Goal: Check status: Check status

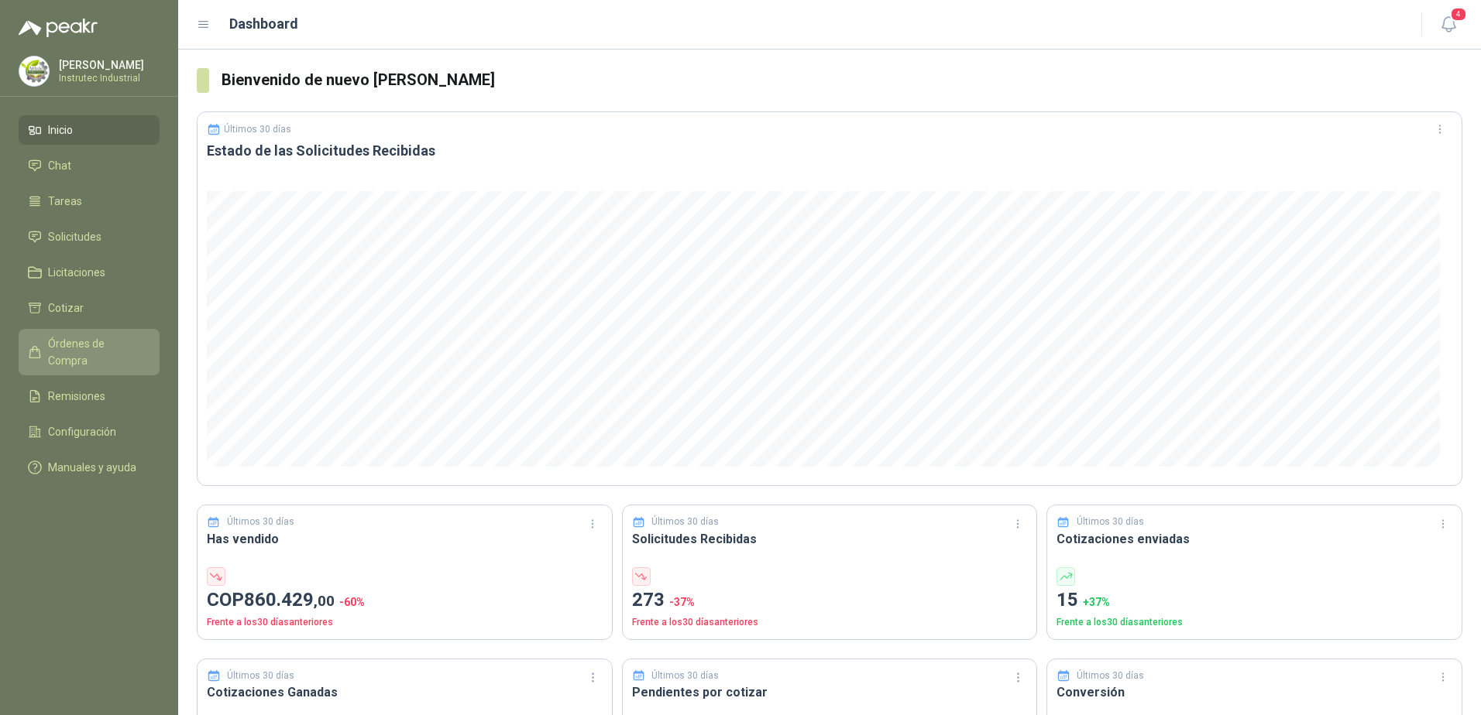
click at [89, 345] on span "Órdenes de Compra" at bounding box center [96, 352] width 97 height 34
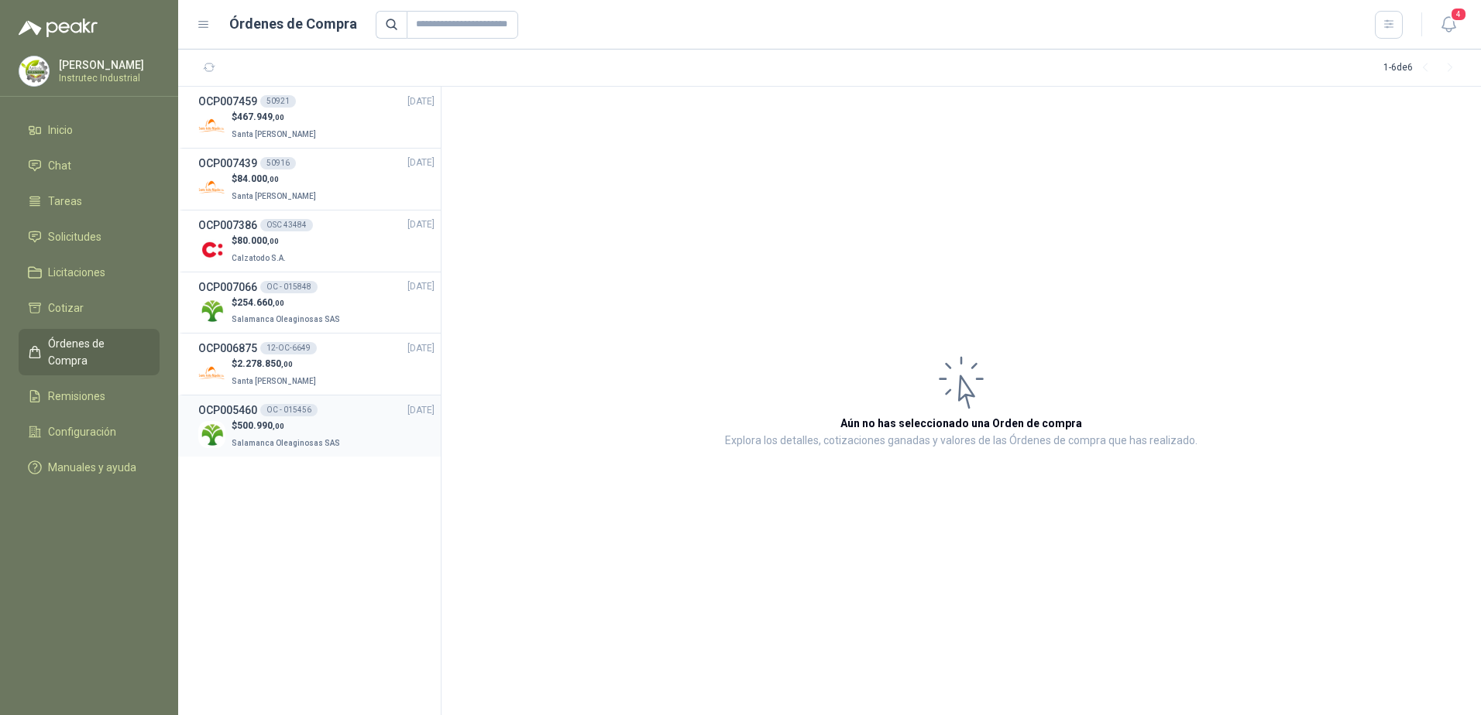
click at [345, 415] on div "OCP005460 OC - 015456 [DATE]" at bounding box center [316, 410] width 236 height 17
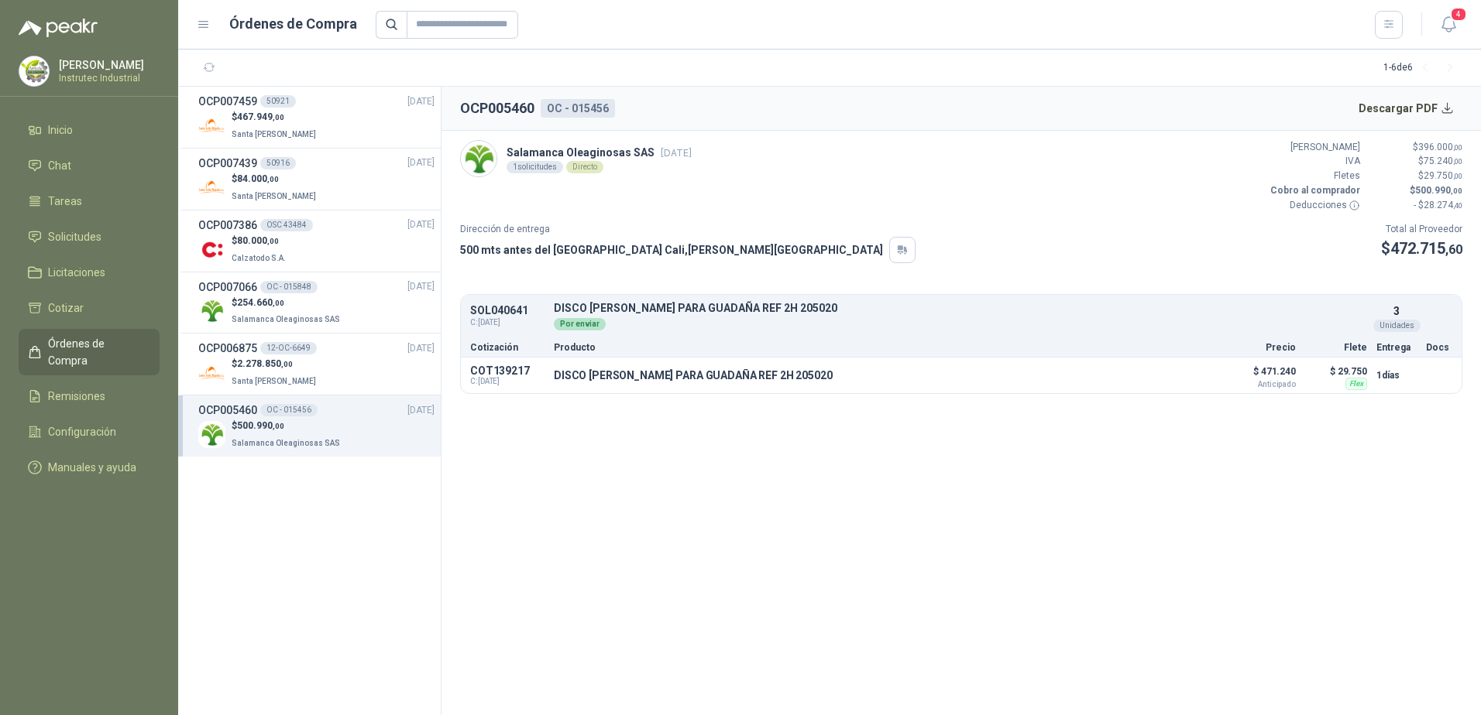
click at [1327, 107] on header "OCP005460 OC - 015456 Descargar PDF" at bounding box center [960, 109] width 1039 height 44
click at [1192, 376] on button "Detalles" at bounding box center [1172, 375] width 73 height 21
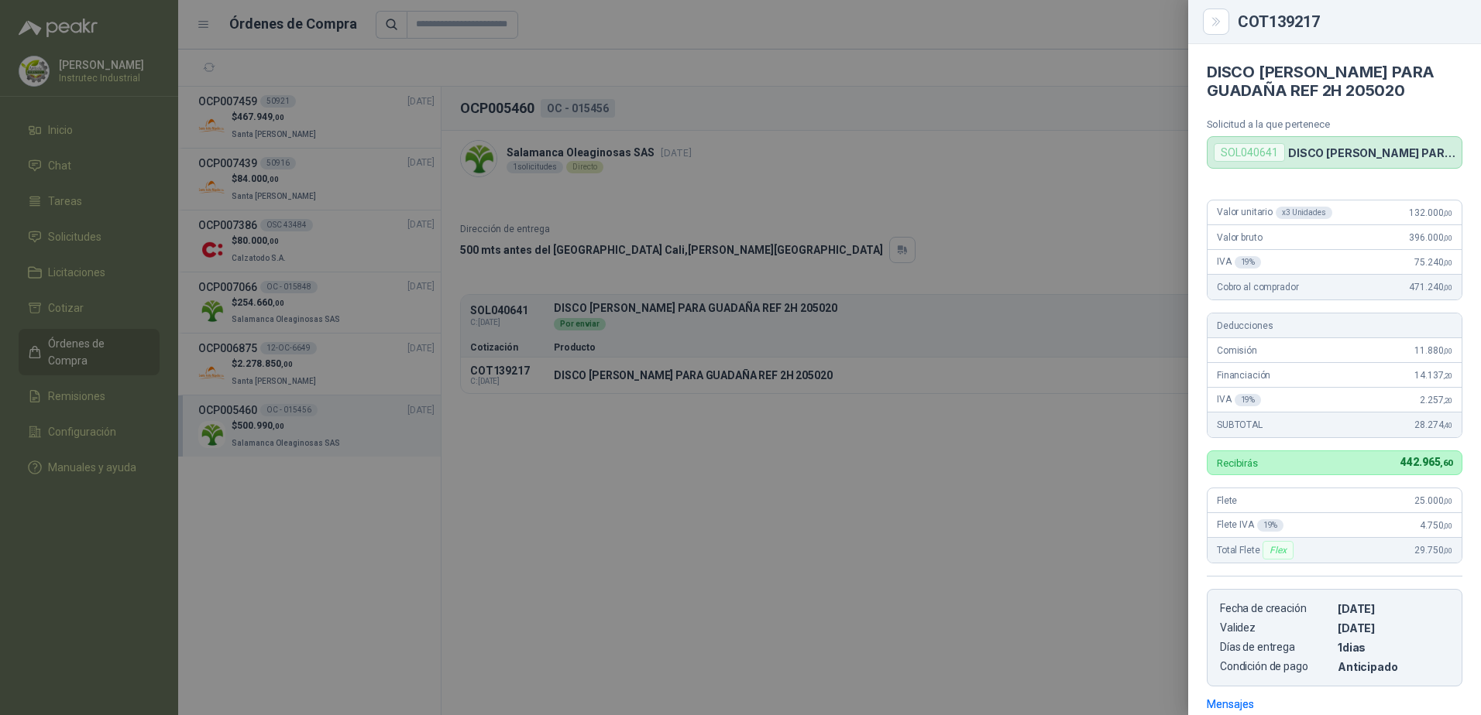
scroll to position [225, 0]
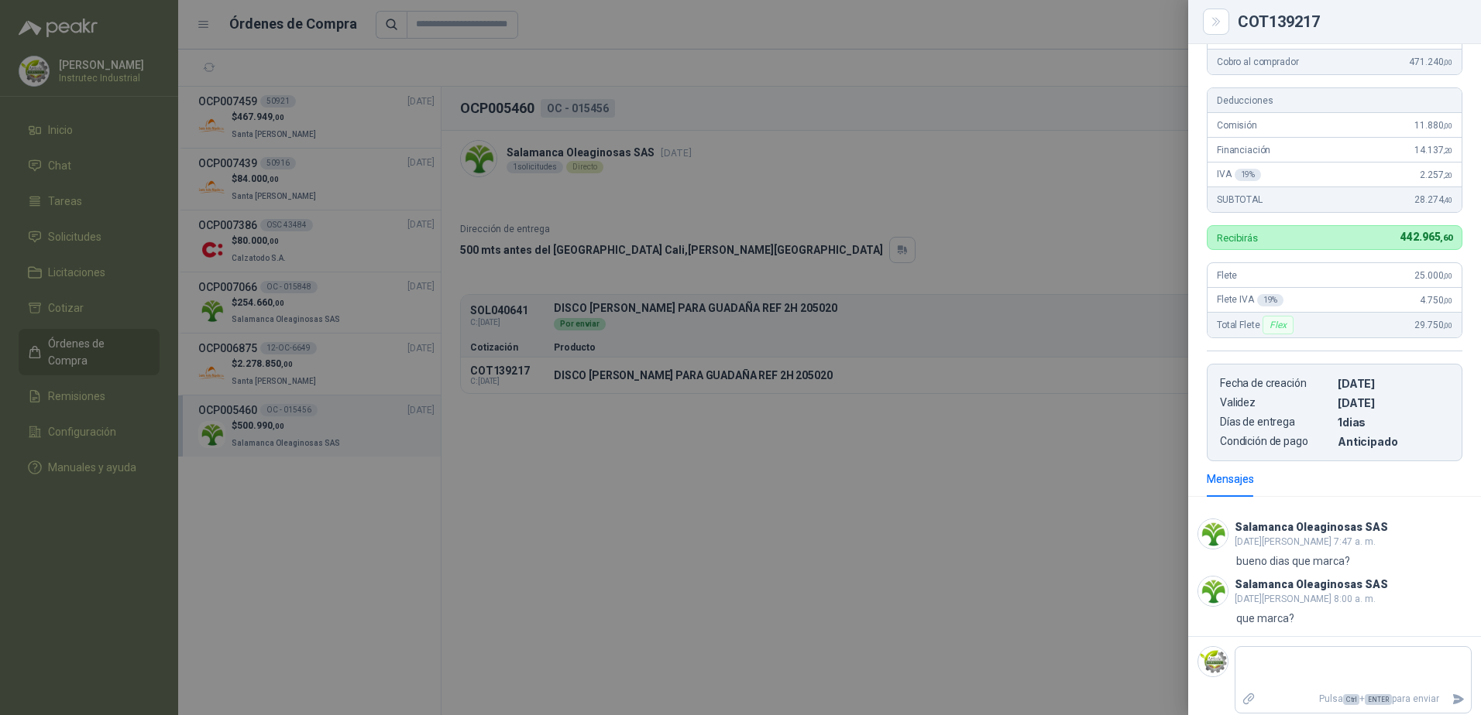
click at [1072, 197] on div at bounding box center [740, 357] width 1481 height 715
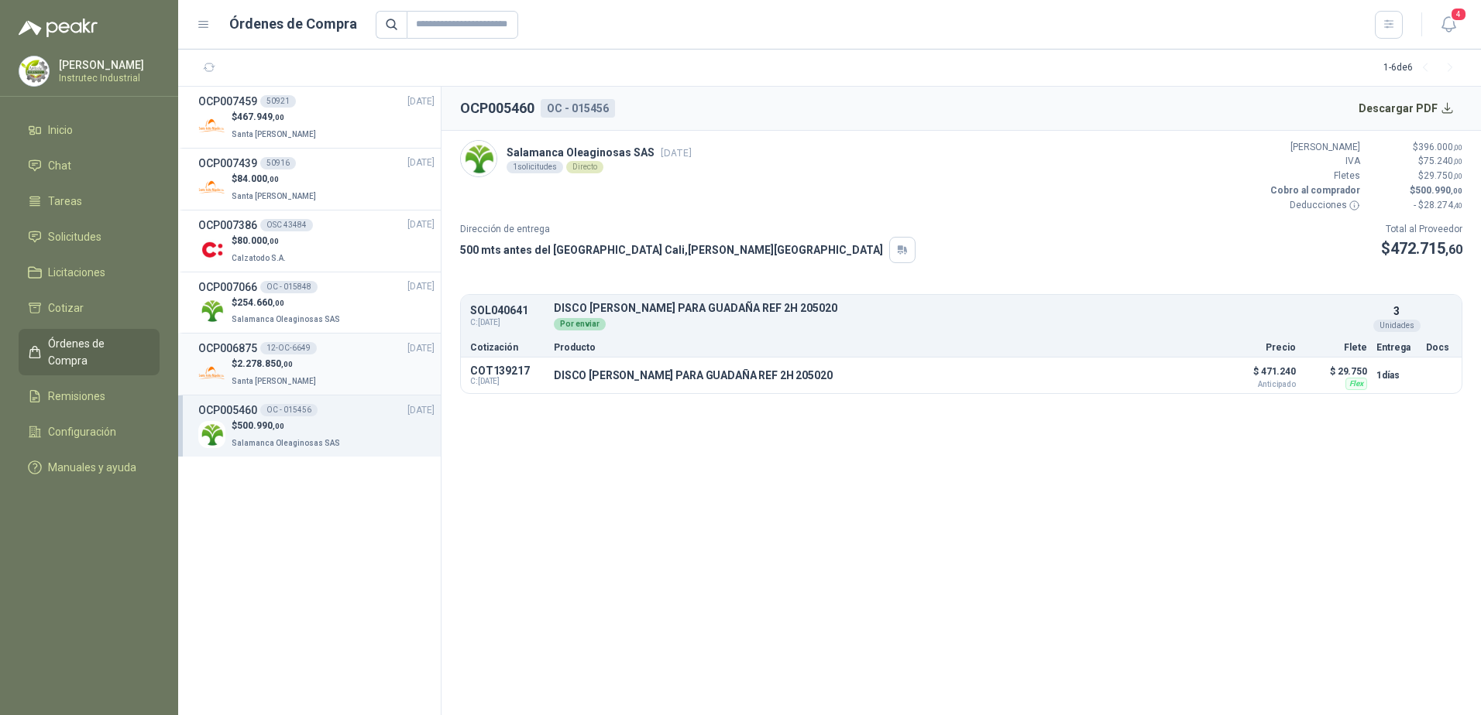
click at [324, 372] on div "$ 2.278.850 ,00 Santa [PERSON_NAME]" at bounding box center [316, 373] width 236 height 32
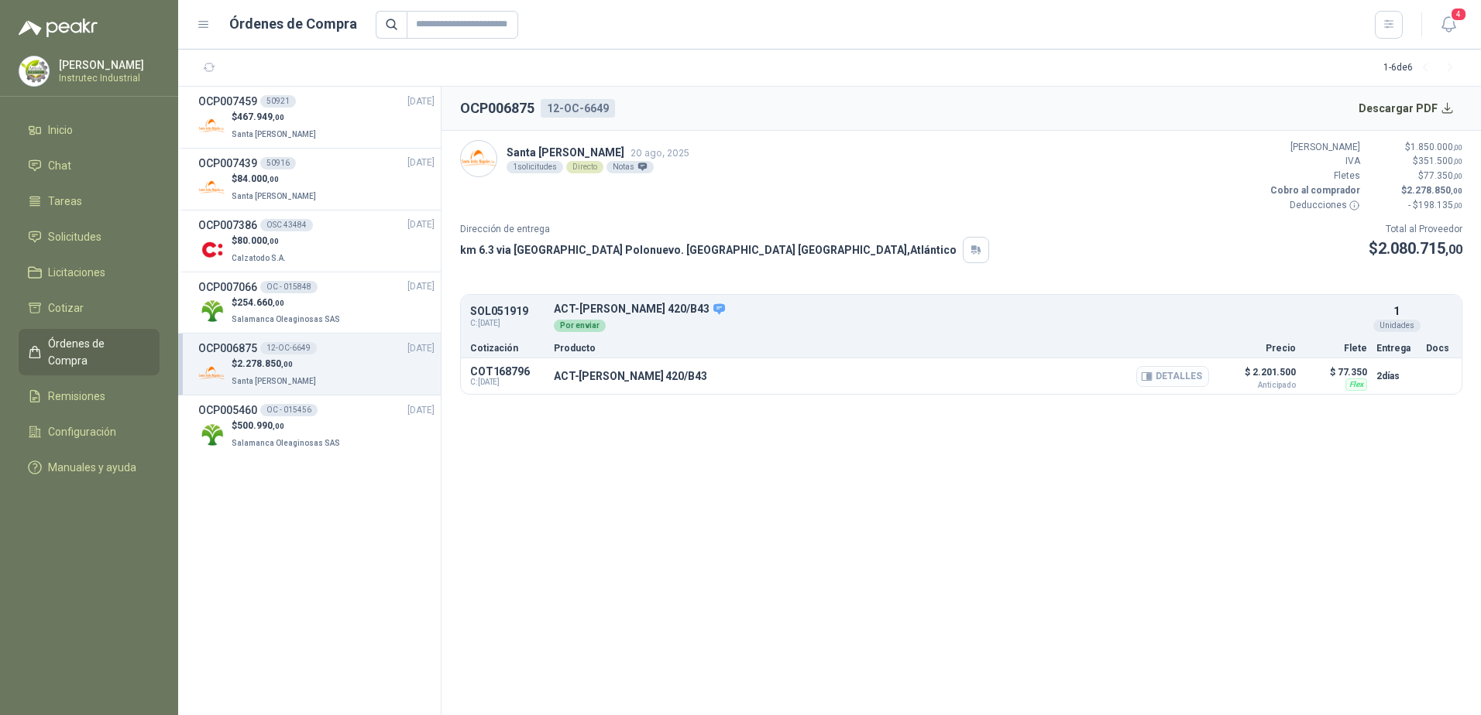
click at [1189, 379] on button "Detalles" at bounding box center [1172, 376] width 73 height 21
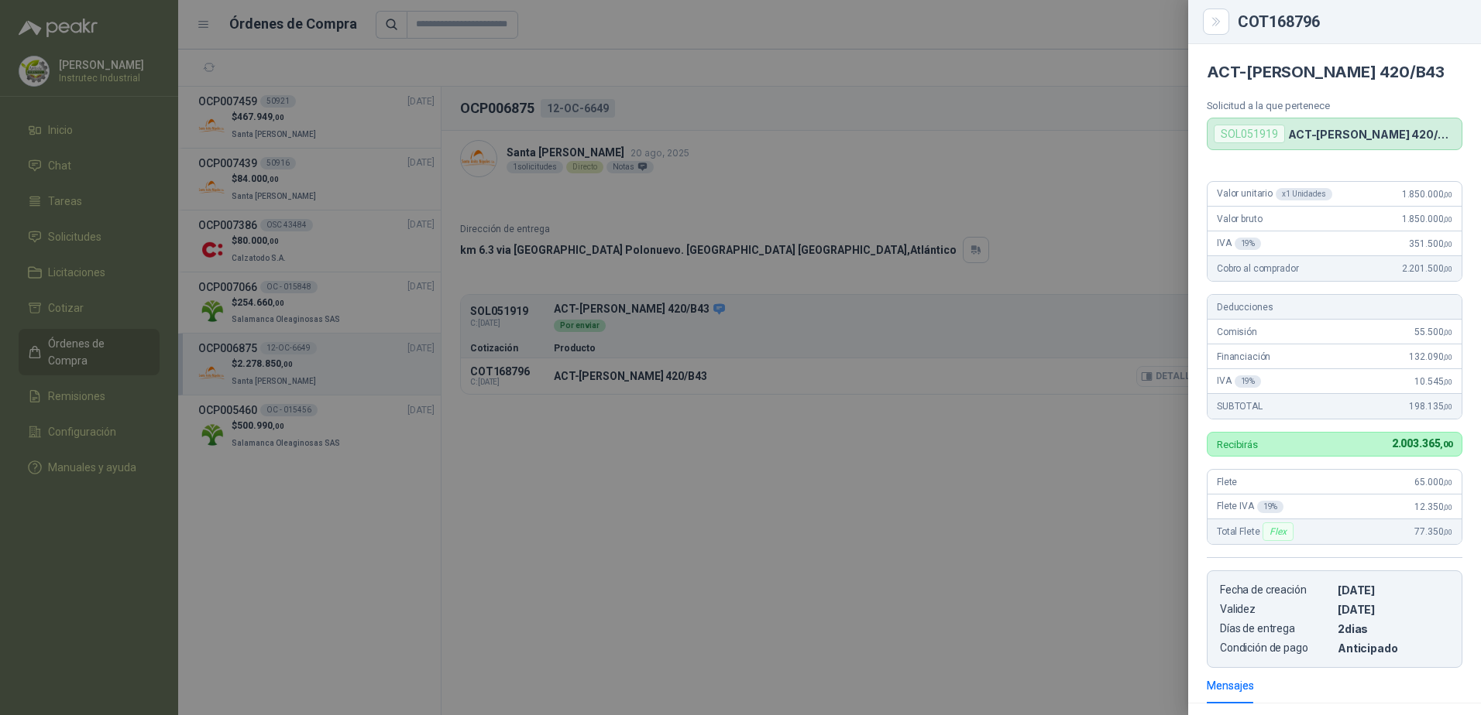
scroll to position [221, 0]
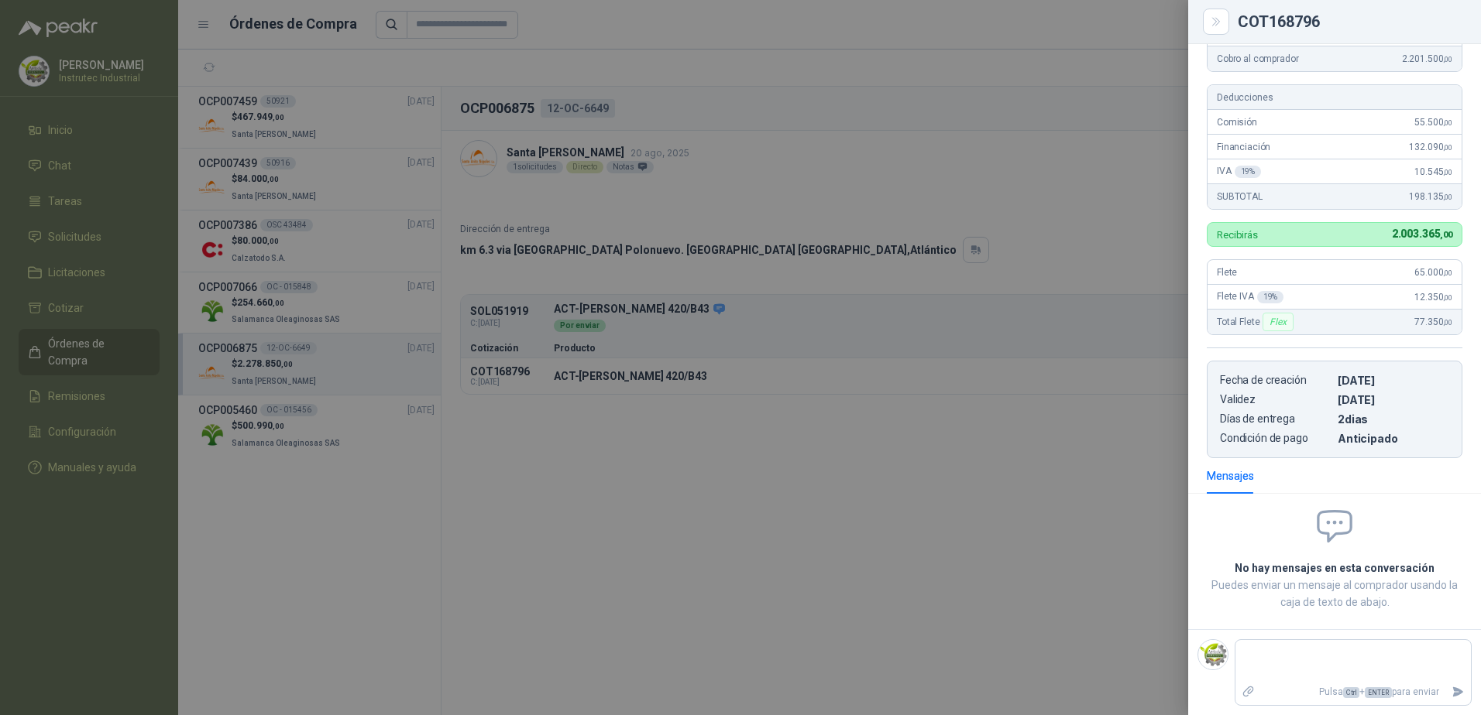
click at [835, 542] on div at bounding box center [740, 357] width 1481 height 715
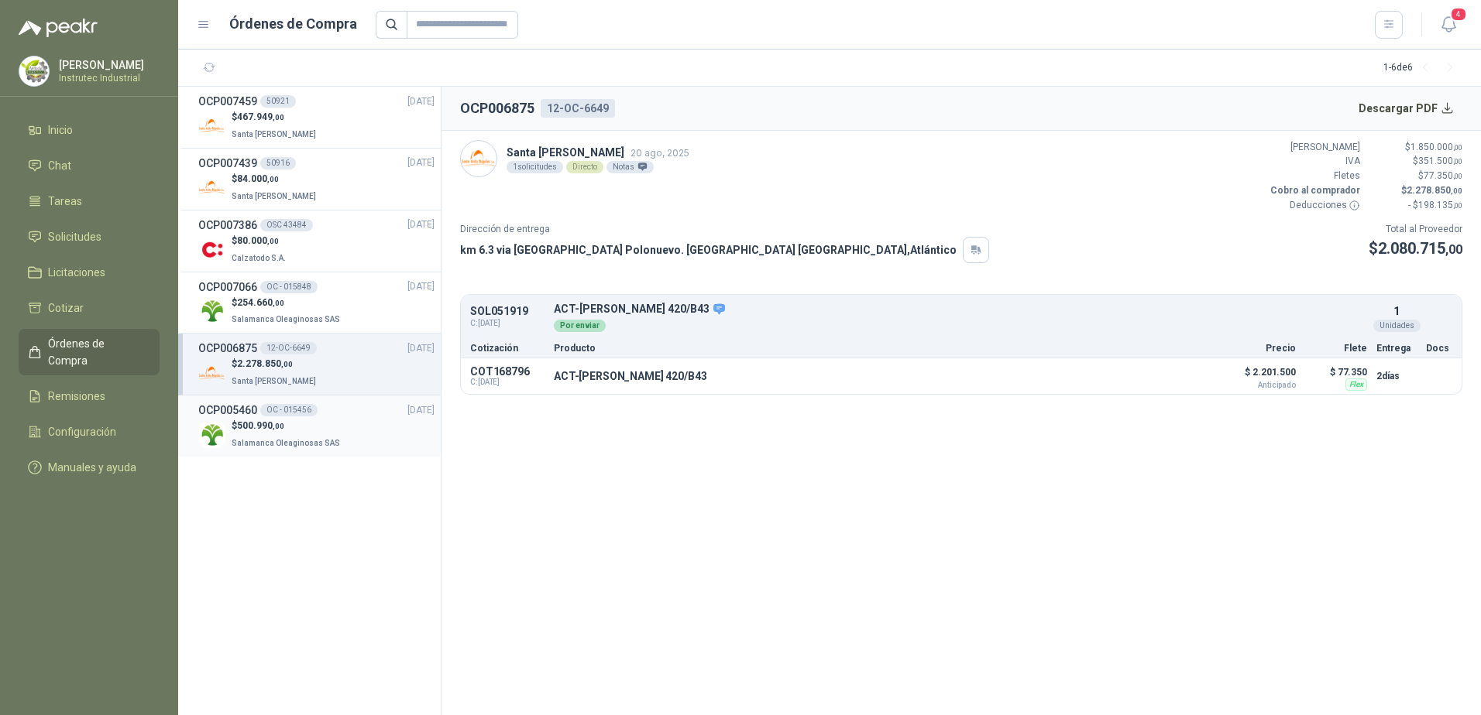
click at [354, 441] on div "$ 500.990 ,00 Salamanca Oleaginosas SAS" at bounding box center [316, 435] width 236 height 32
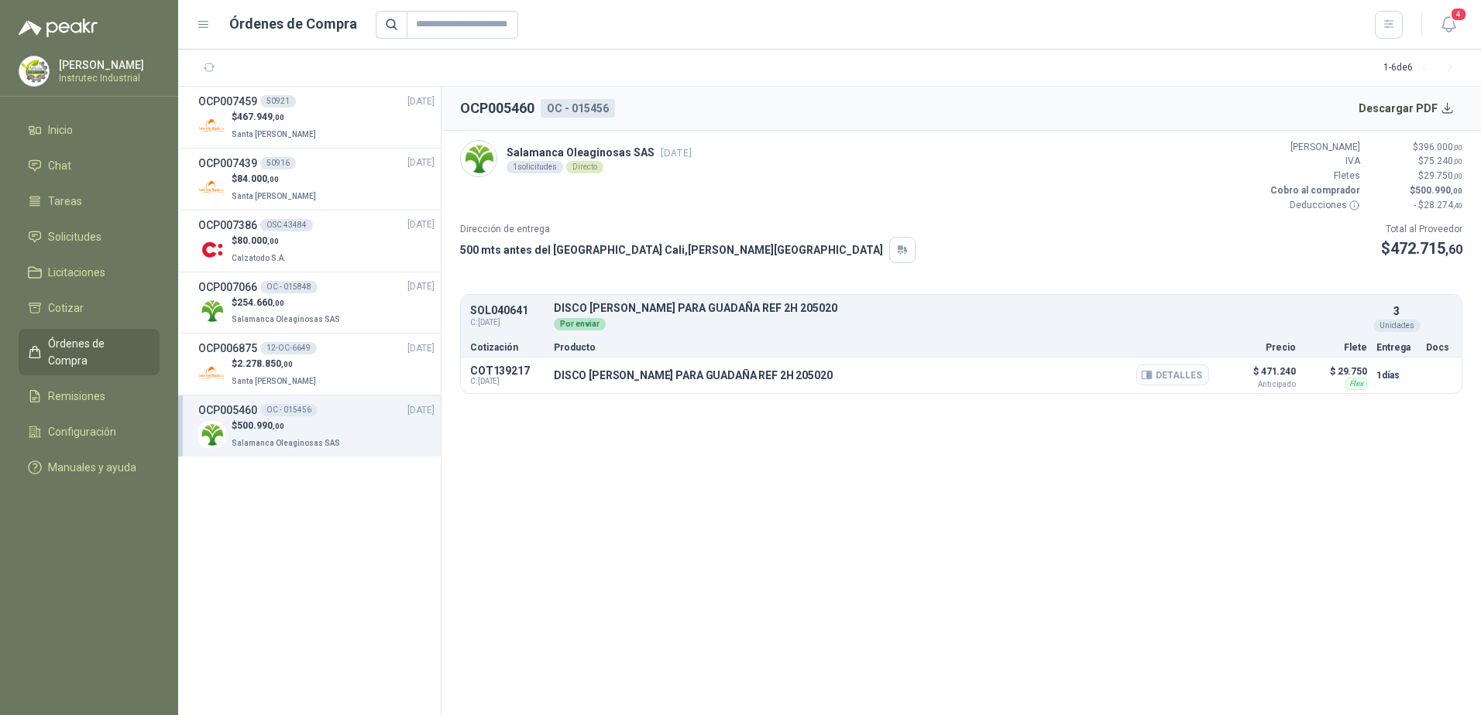
click at [1199, 379] on button "Detalles" at bounding box center [1172, 375] width 73 height 21
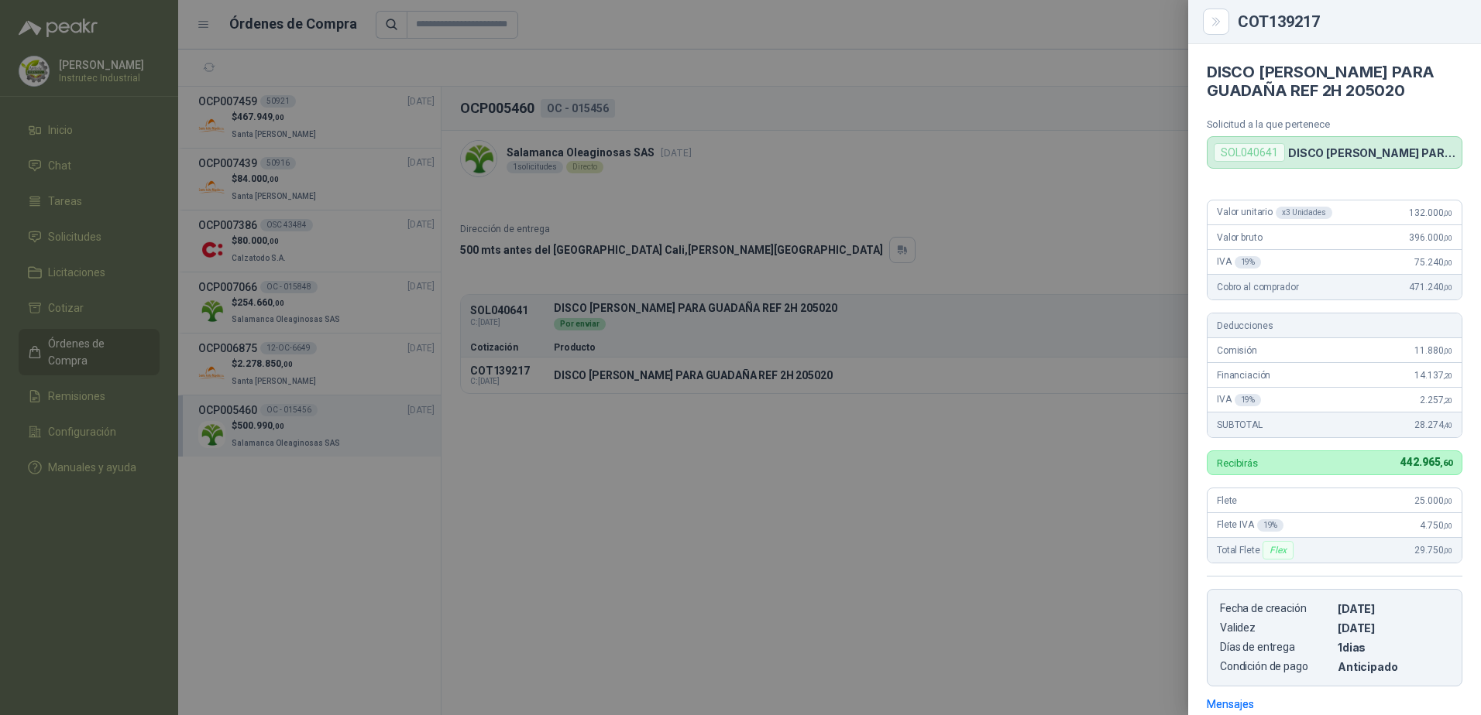
scroll to position [225, 0]
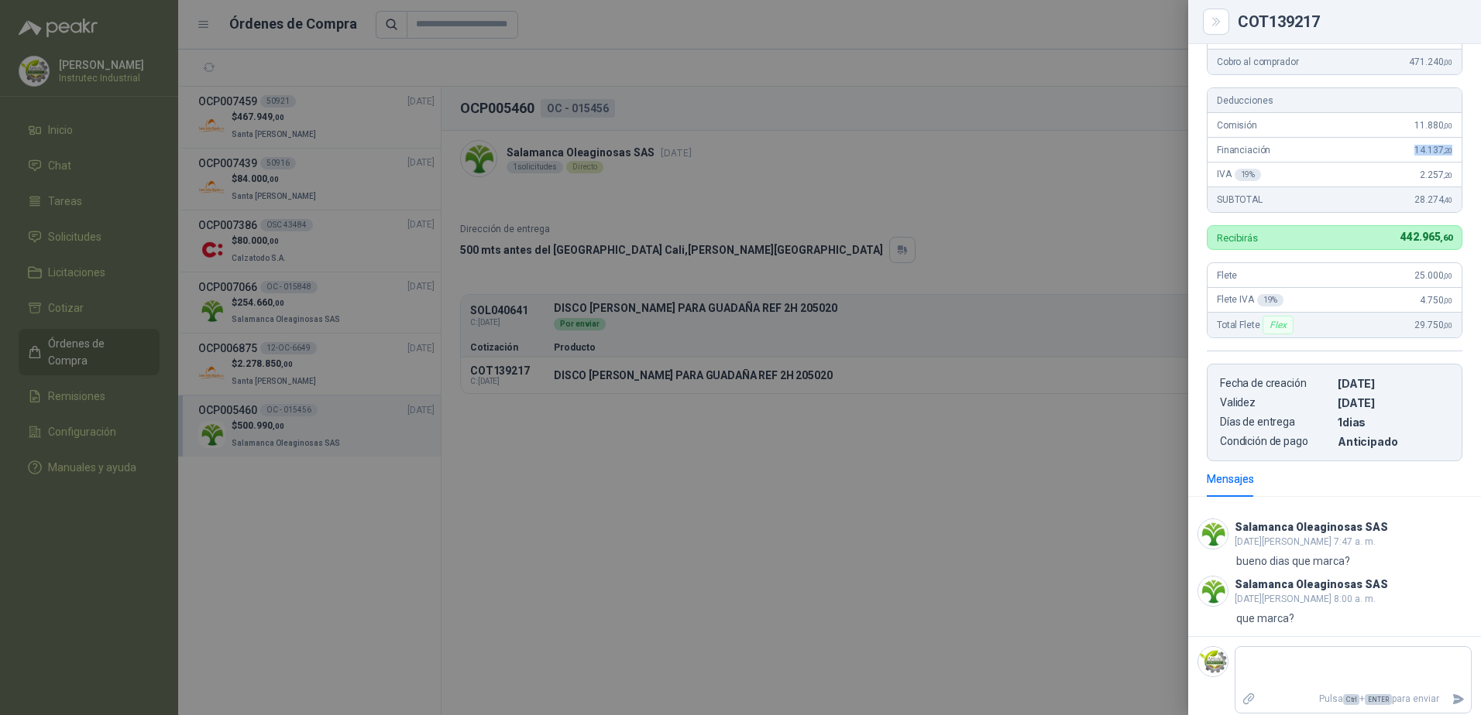
drag, startPoint x: 1443, startPoint y: 151, endPoint x: 1391, endPoint y: 149, distance: 51.9
click at [1391, 149] on div "Financiación 14.137 ,20" at bounding box center [1334, 150] width 254 height 25
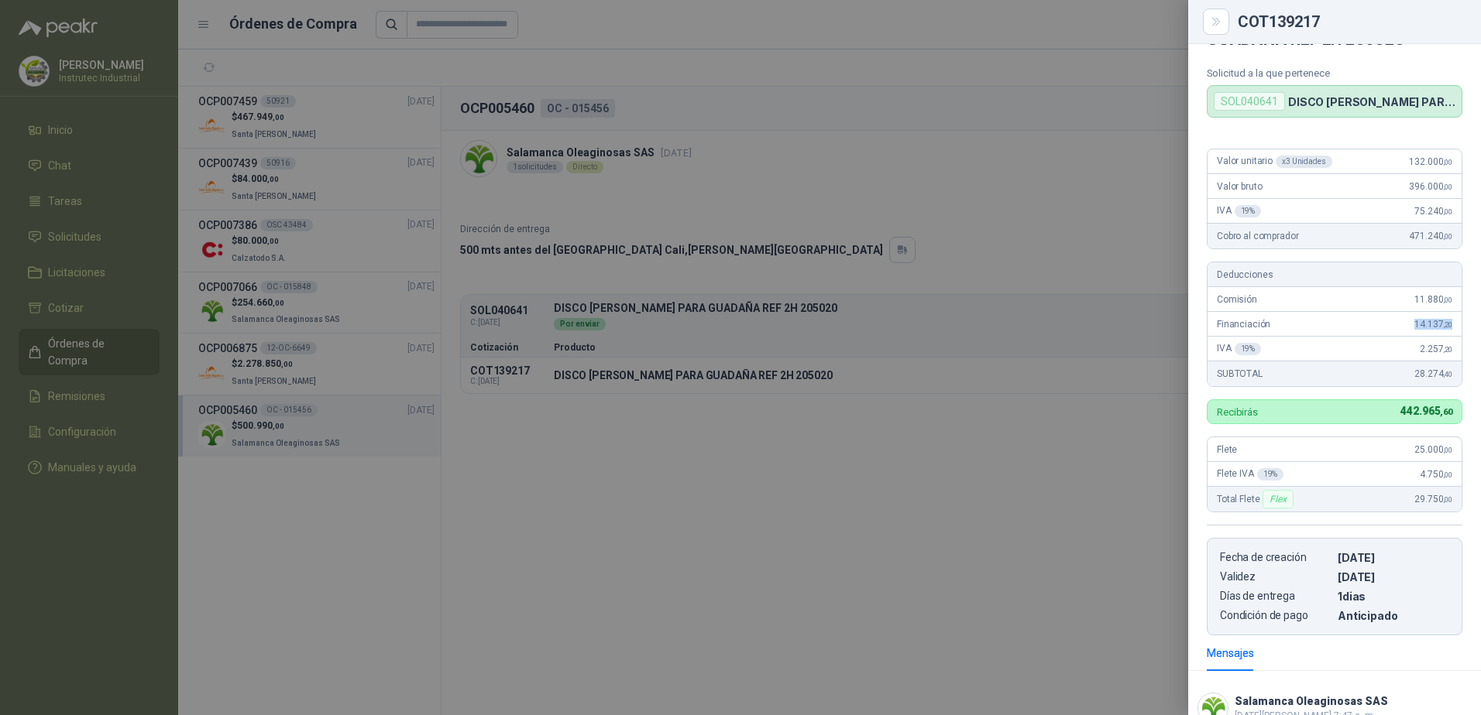
scroll to position [77, 0]
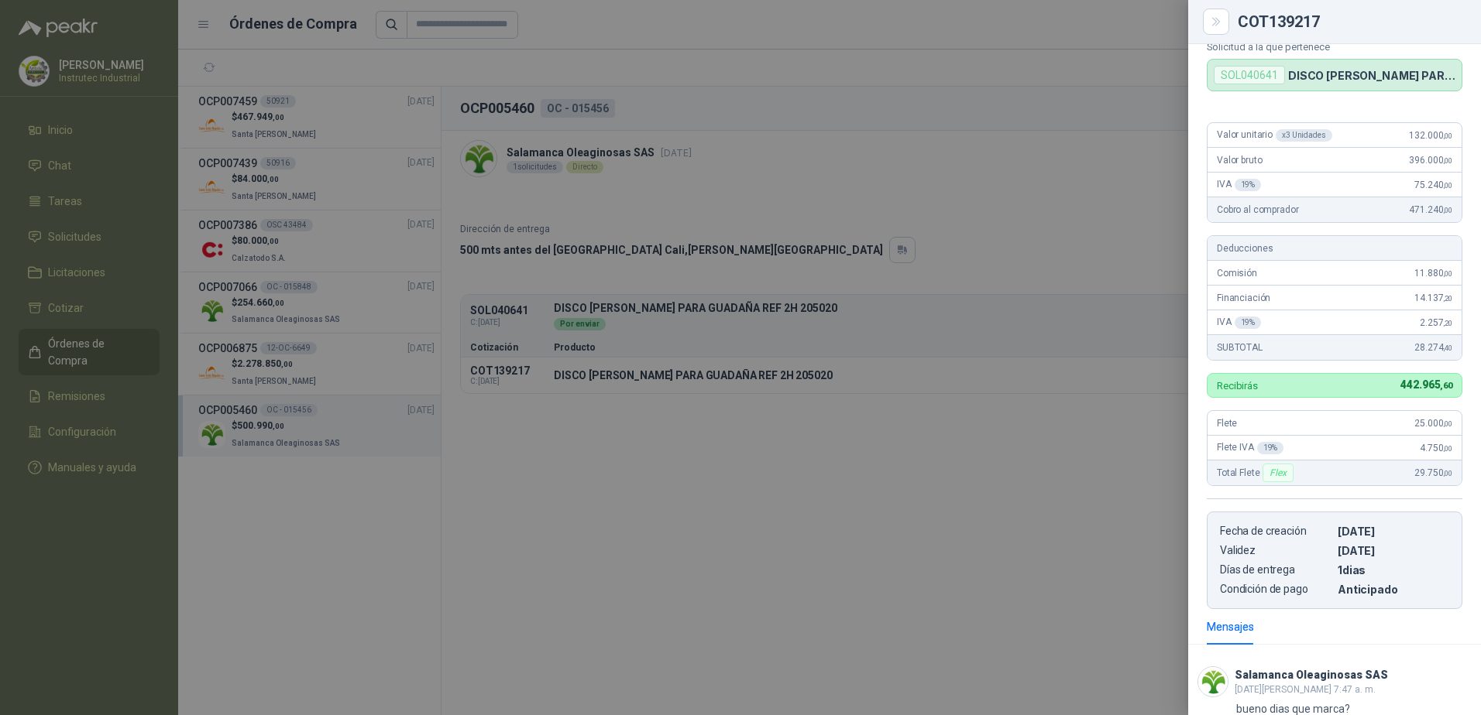
click at [1054, 211] on div at bounding box center [740, 357] width 1481 height 715
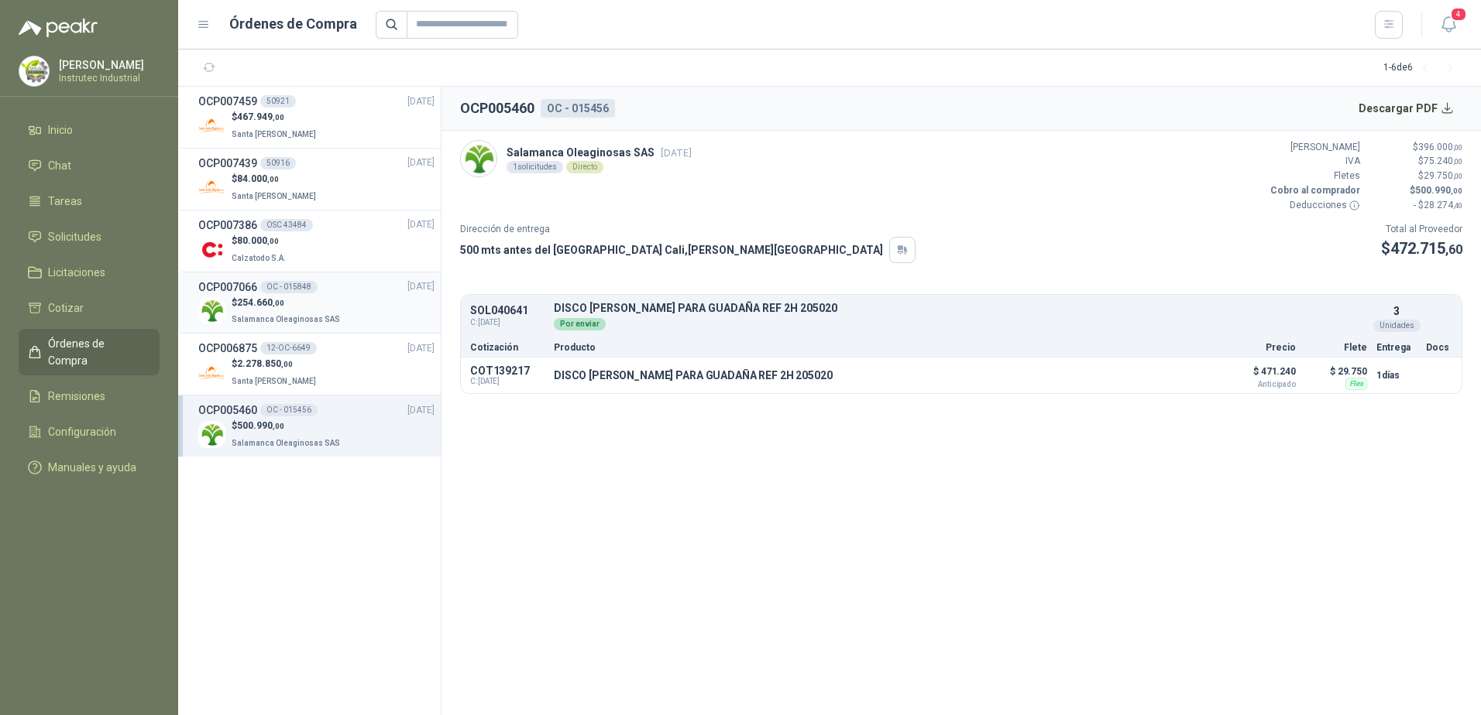
click at [346, 298] on div "$ 254.660 ,00 Salamanca Oleaginosas SAS" at bounding box center [316, 312] width 236 height 32
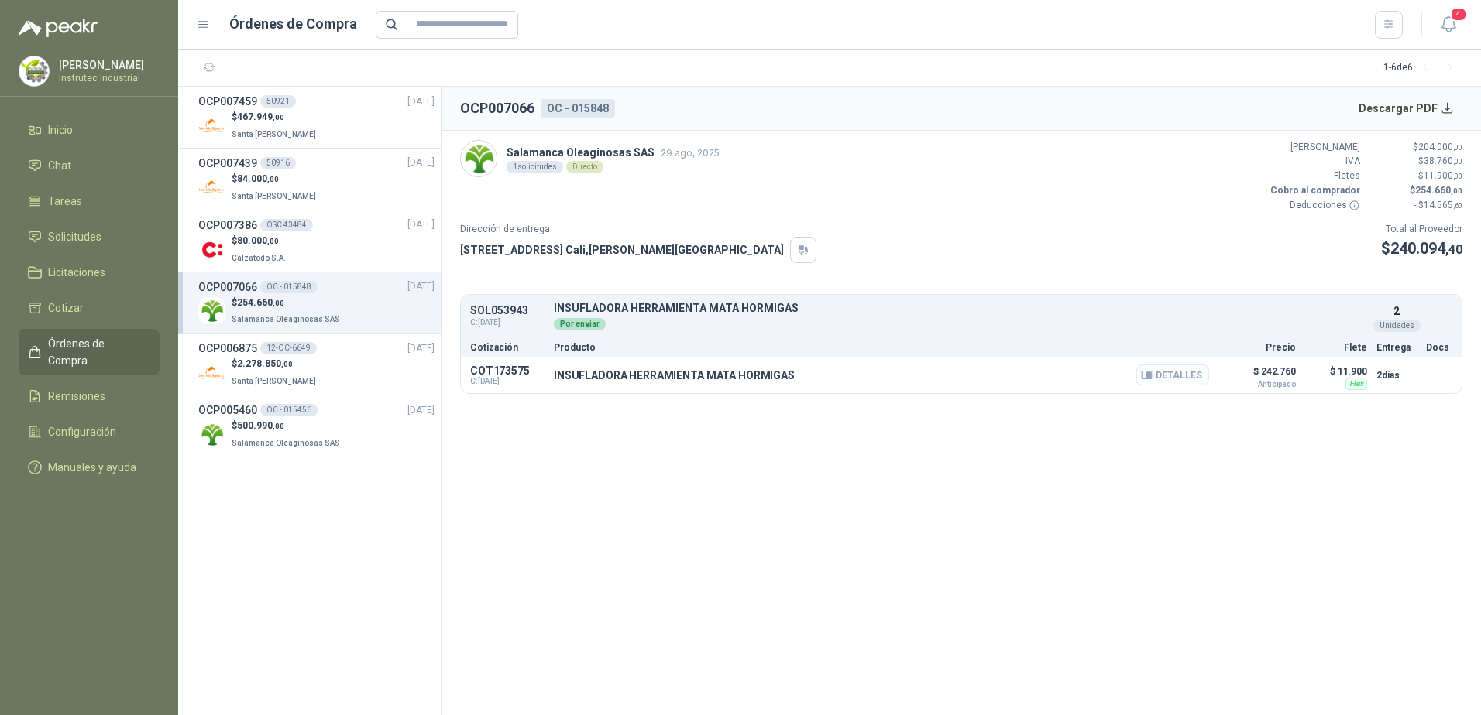
click at [1204, 375] on button "Detalles" at bounding box center [1172, 375] width 73 height 21
click at [1179, 376] on button "Detalles" at bounding box center [1172, 375] width 73 height 21
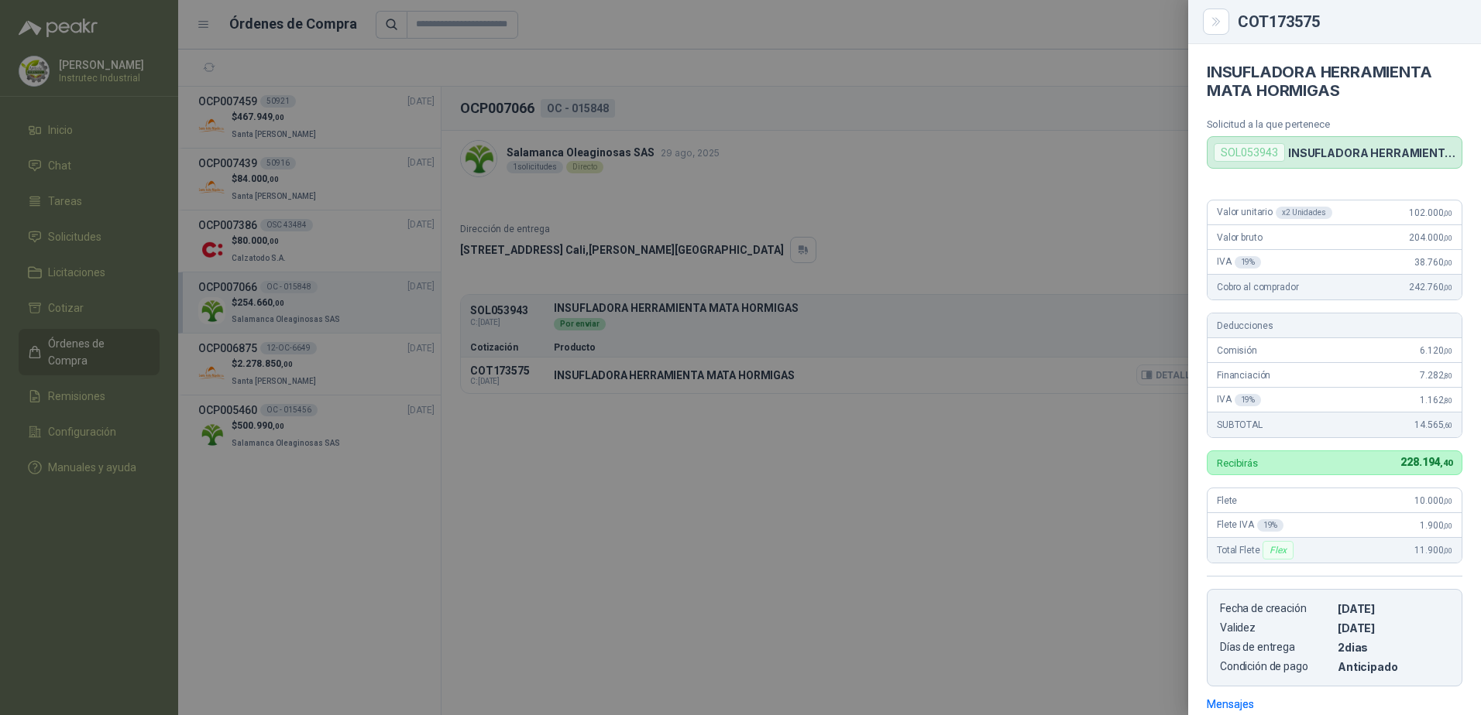
click at [1156, 378] on div at bounding box center [740, 357] width 1481 height 715
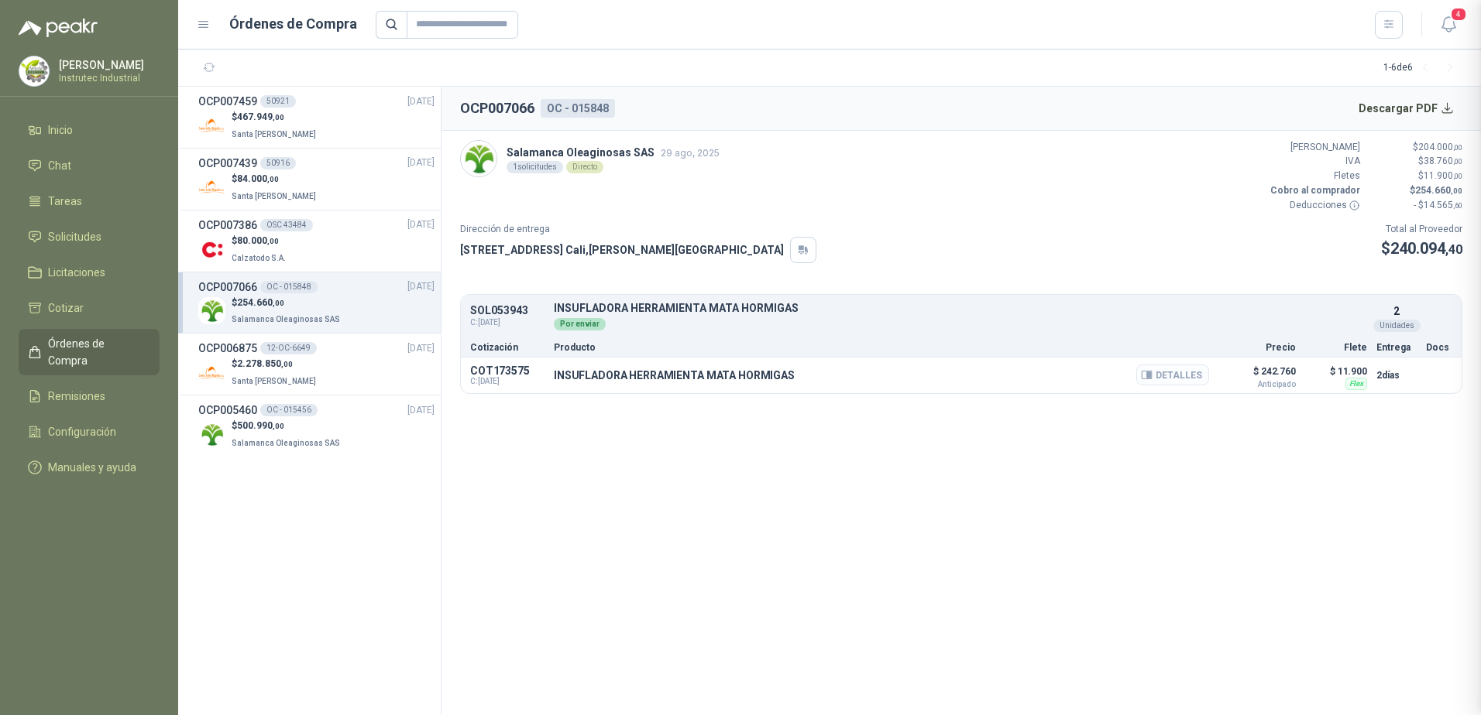
scroll to position [168, 0]
click at [1169, 369] on button "Detalles" at bounding box center [1172, 375] width 73 height 21
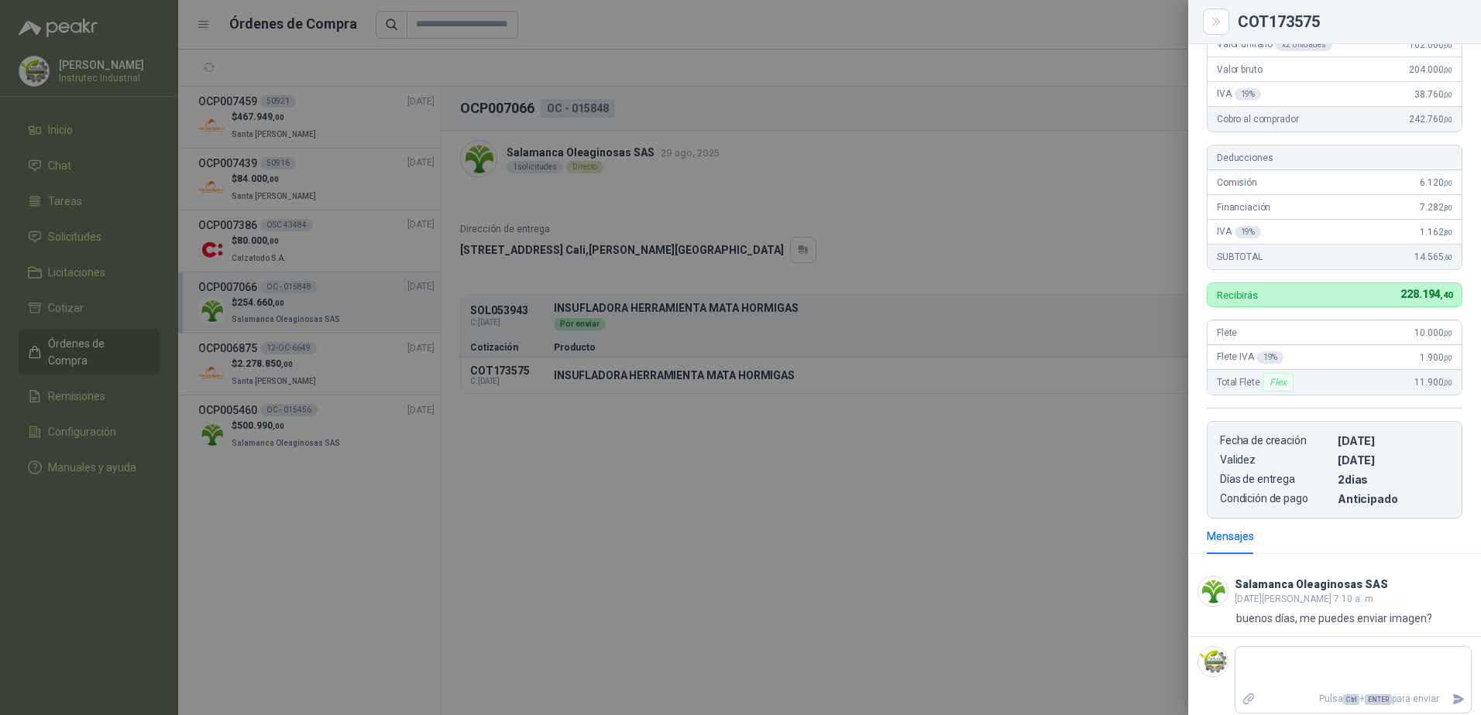
click at [983, 197] on div at bounding box center [740, 357] width 1481 height 715
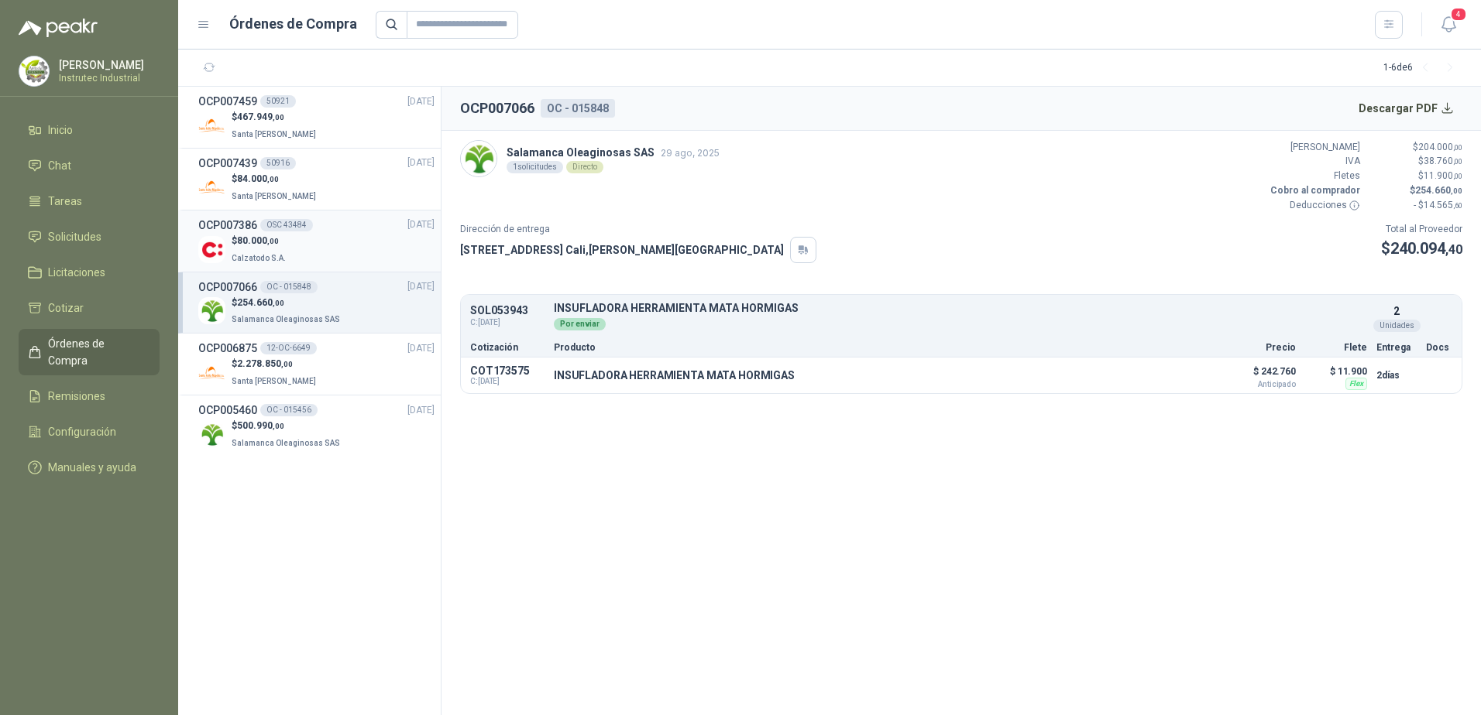
click at [341, 246] on div "$ 80.000 ,00 Calzatodo S.A." at bounding box center [316, 250] width 236 height 32
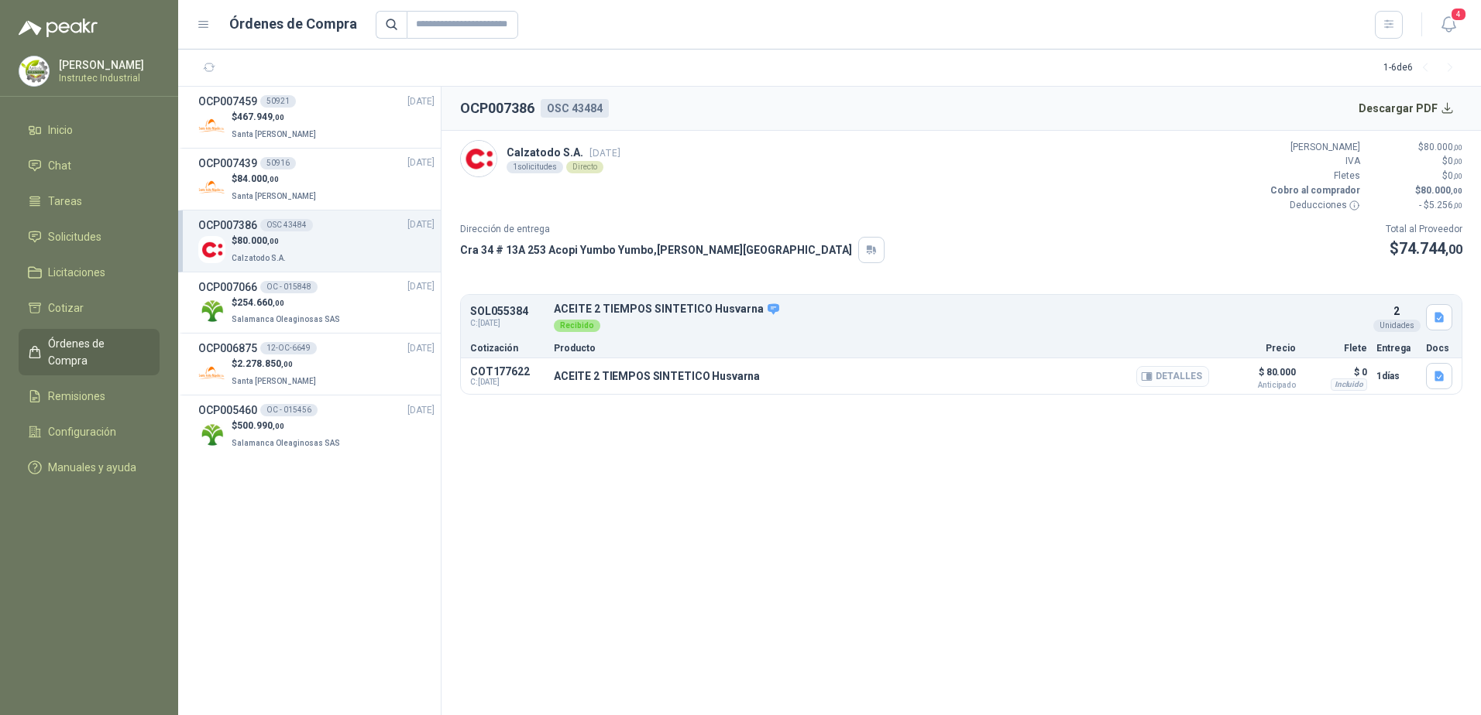
click at [1190, 379] on button "Detalles" at bounding box center [1172, 376] width 73 height 21
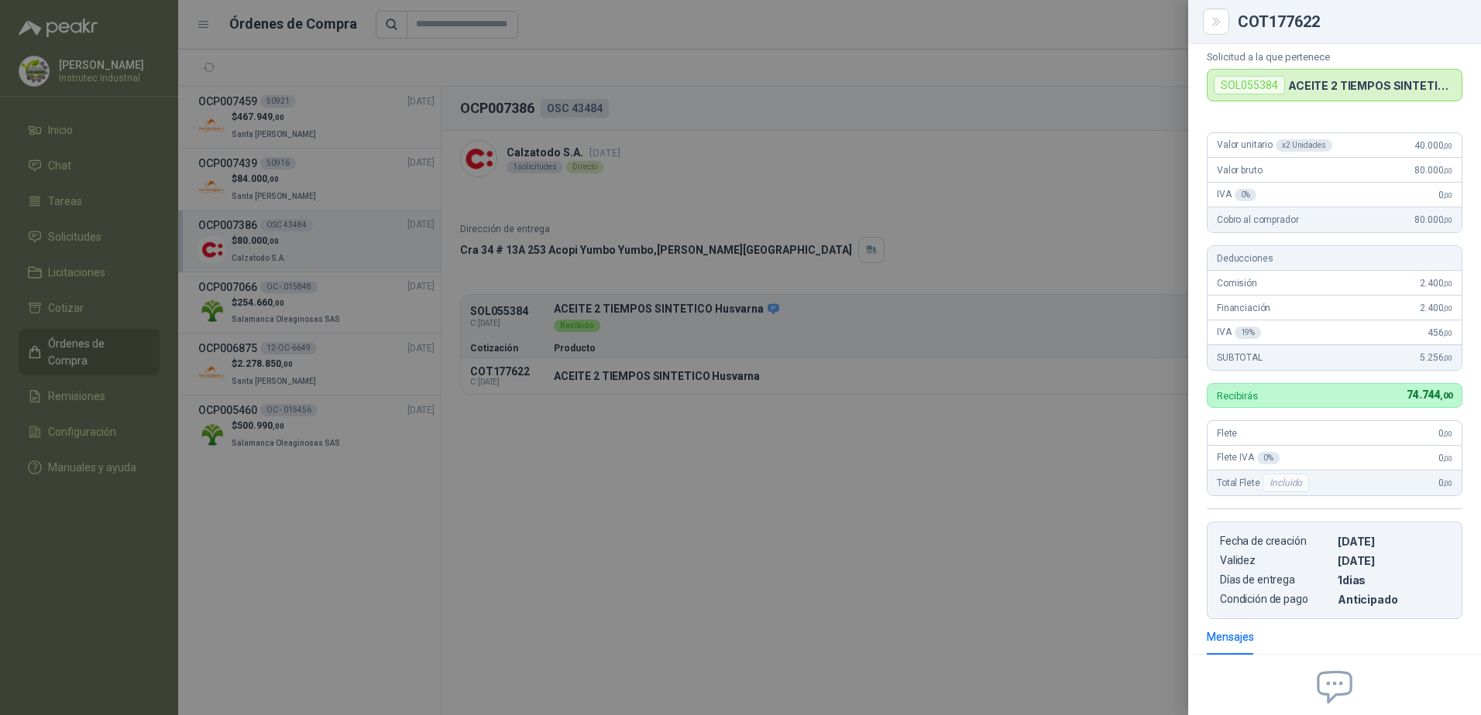
scroll to position [66, 0]
click at [952, 320] on div at bounding box center [740, 357] width 1481 height 715
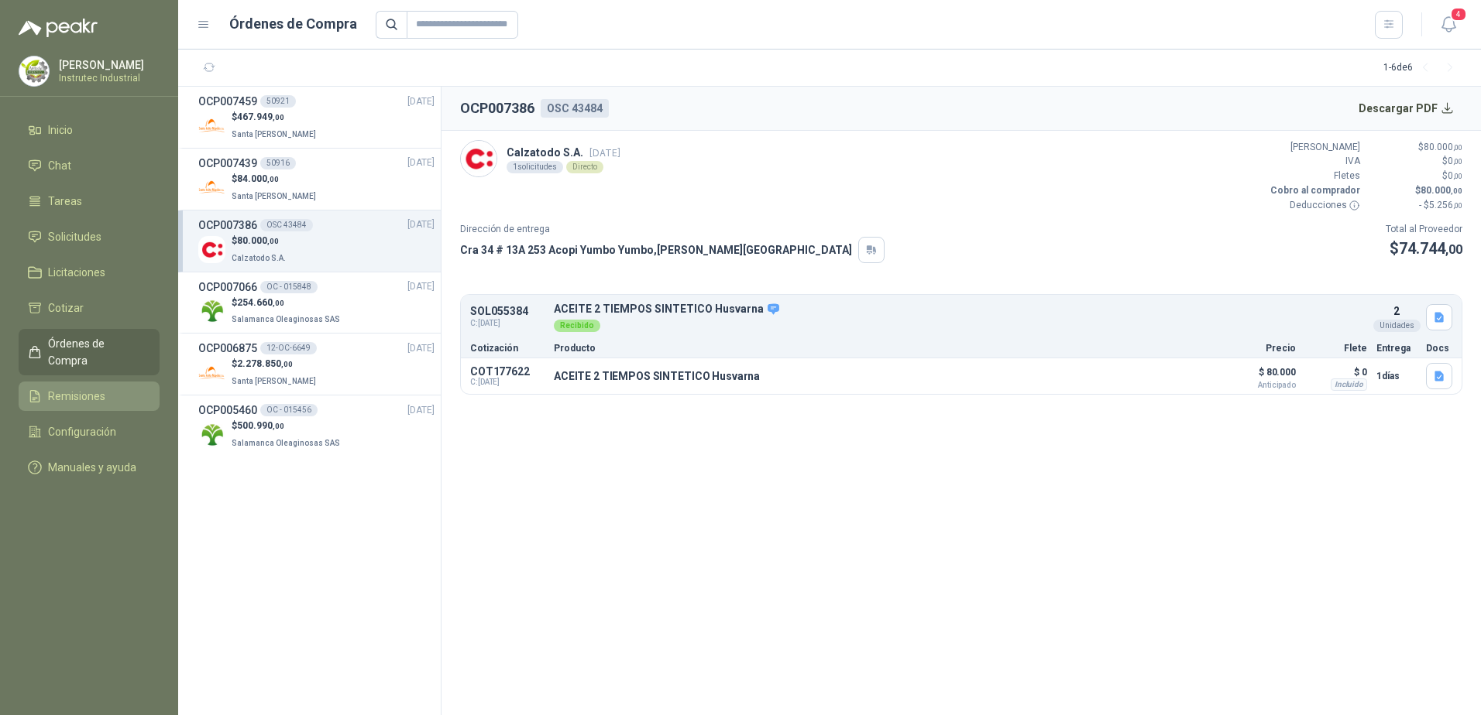
click at [94, 388] on span "Remisiones" at bounding box center [76, 396] width 57 height 17
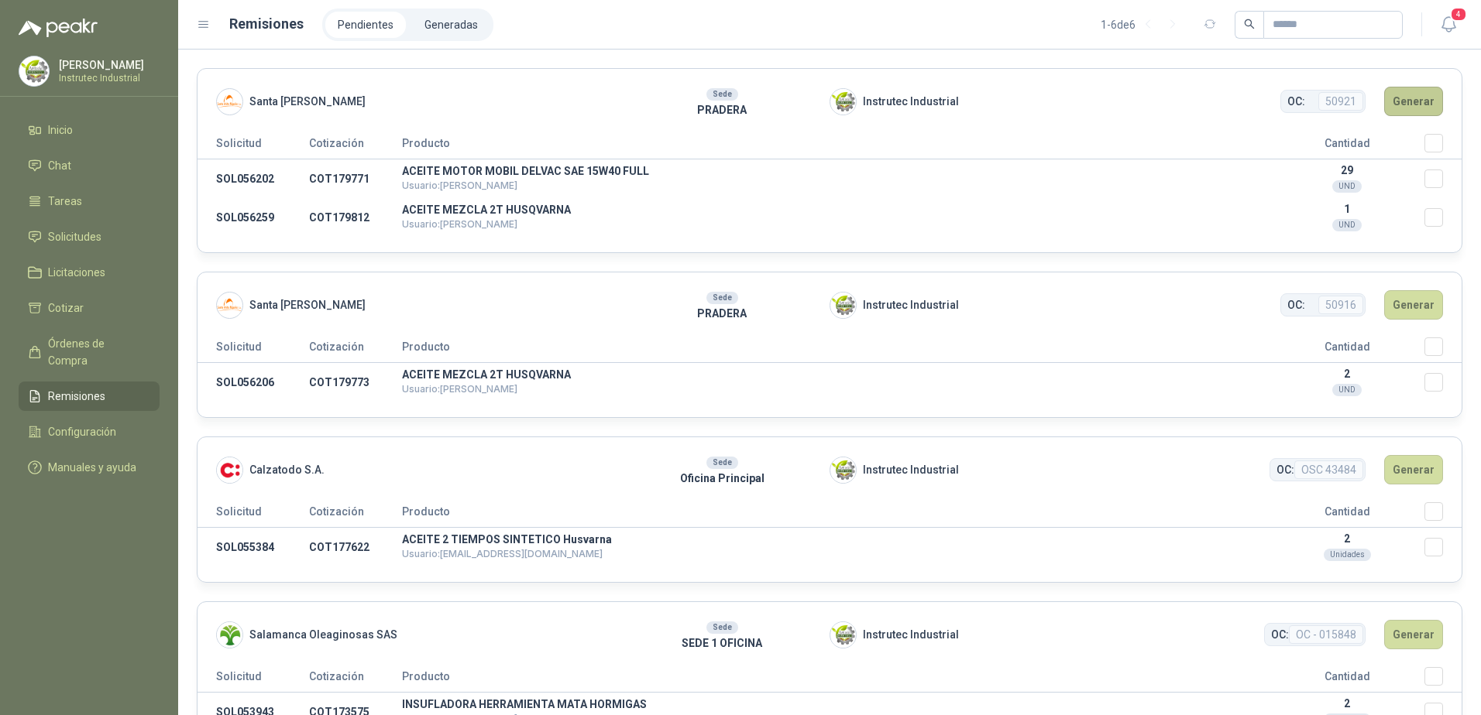
click at [1388, 107] on button "Generar" at bounding box center [1413, 101] width 59 height 29
click at [1422, 105] on button "Generar" at bounding box center [1413, 101] width 59 height 29
click at [446, 29] on li "Generadas" at bounding box center [451, 25] width 78 height 26
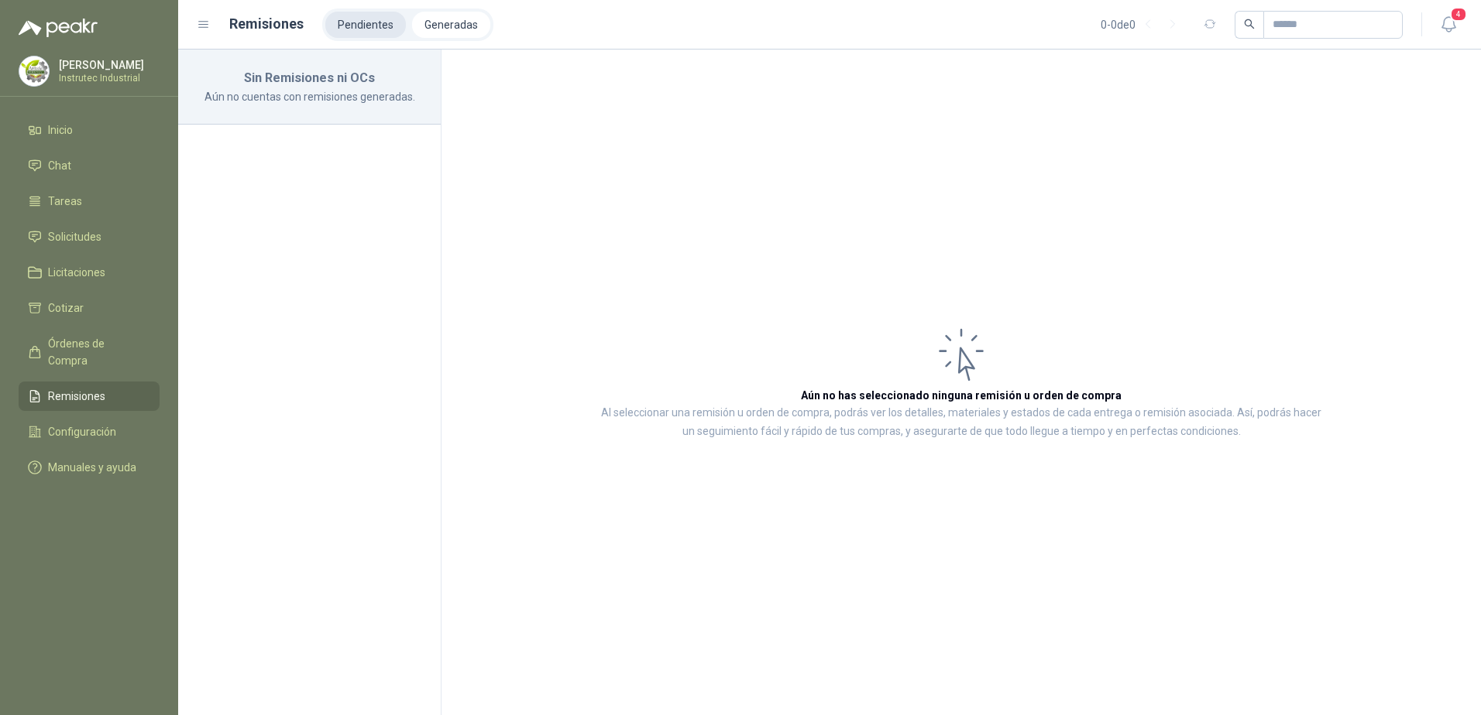
click at [375, 37] on li "Pendientes" at bounding box center [365, 25] width 81 height 26
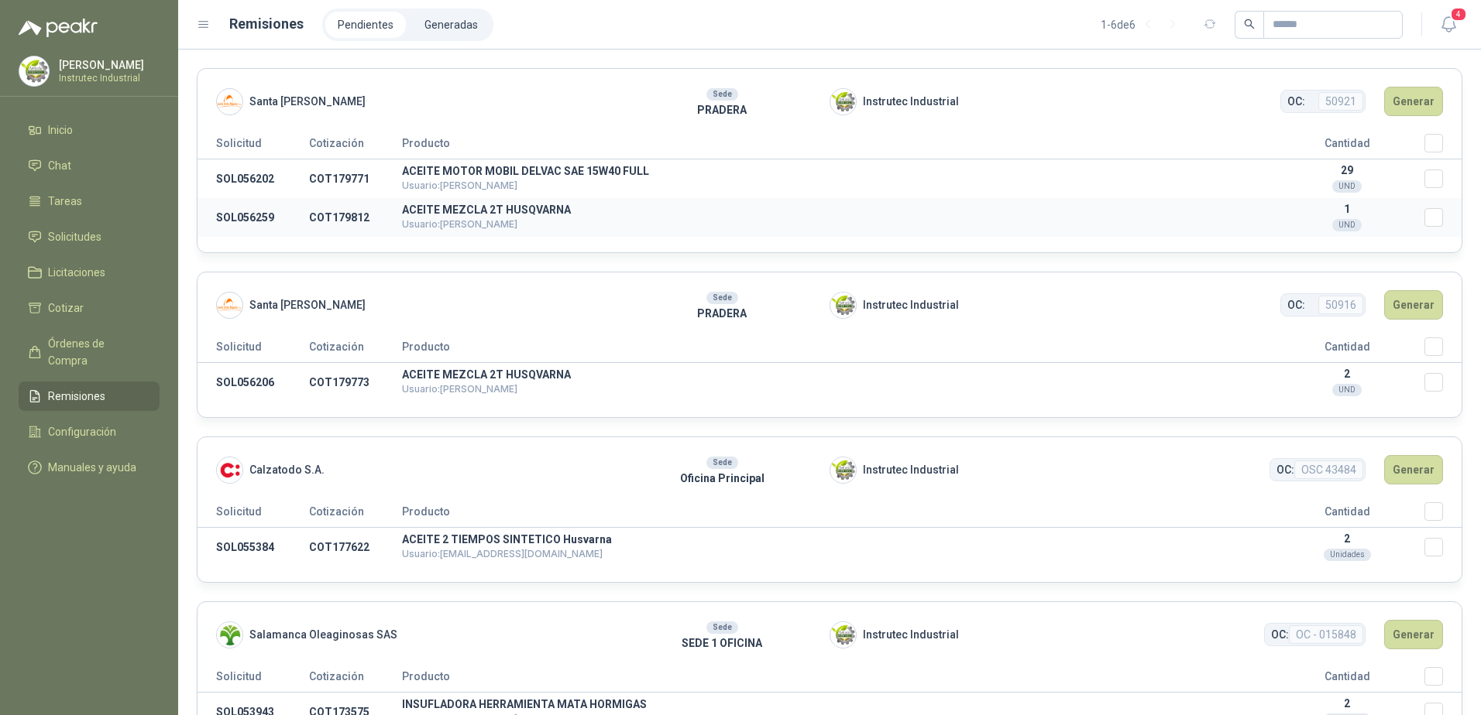
click at [719, 221] on td "ACEITE MEZCLA 2T HUSQVARNA Usuario: [PERSON_NAME]" at bounding box center [835, 217] width 867 height 39
click at [1403, 101] on button "Generar" at bounding box center [1413, 101] width 59 height 29
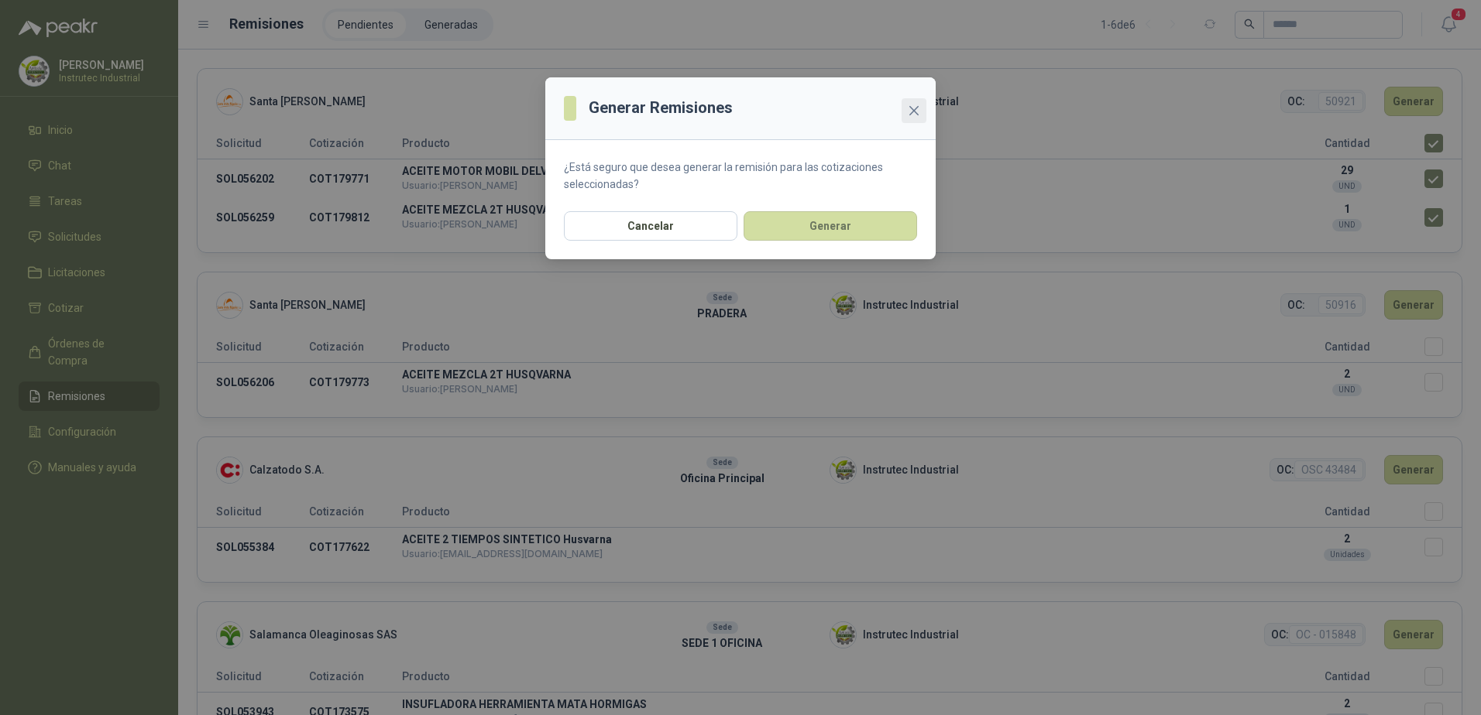
click at [908, 108] on icon "close" at bounding box center [914, 111] width 12 height 12
